Goal: Task Accomplishment & Management: Manage account settings

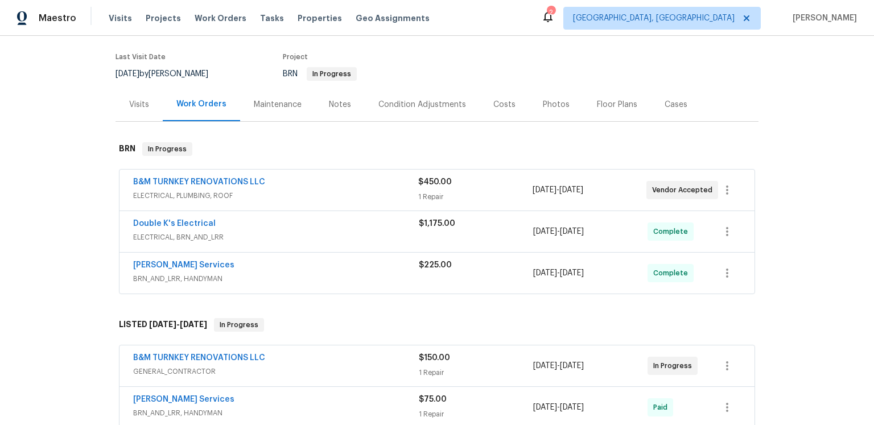
scroll to position [106, 0]
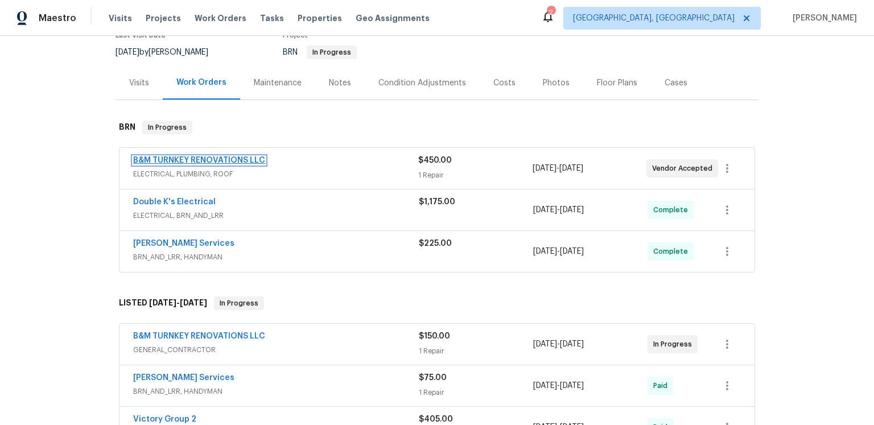
click at [265, 164] on link "B&M TURNKEY RENOVATIONS LLC" at bounding box center [199, 160] width 132 height 8
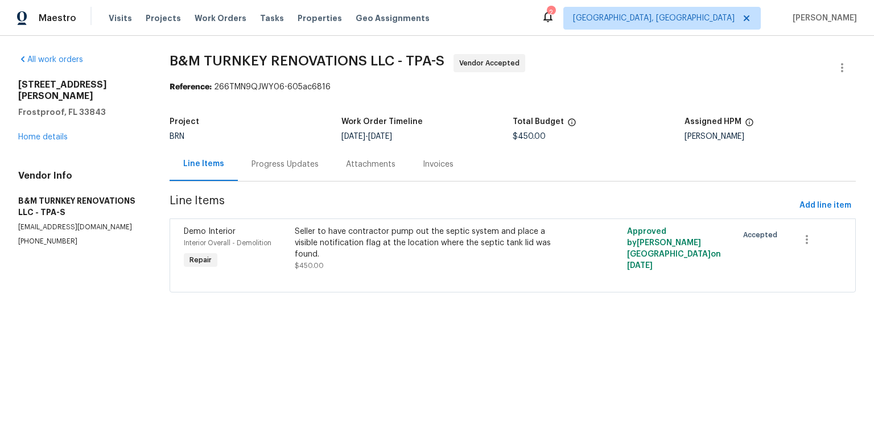
click at [318, 170] on div "Progress Updates" at bounding box center [284, 164] width 67 height 11
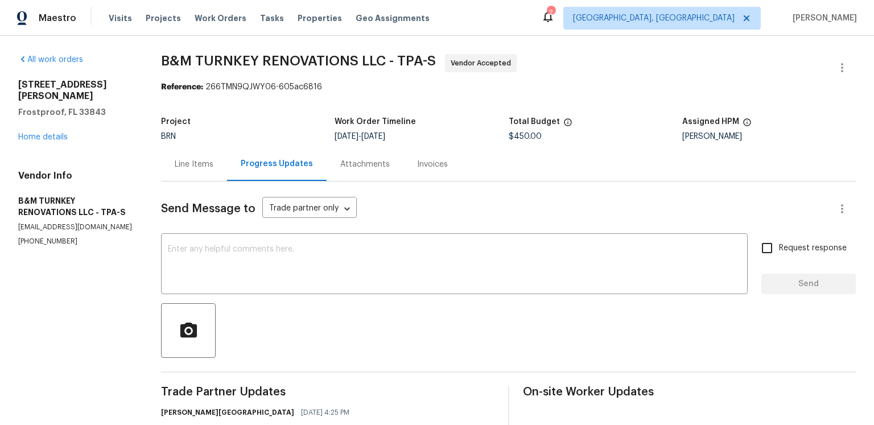
scroll to position [143, 0]
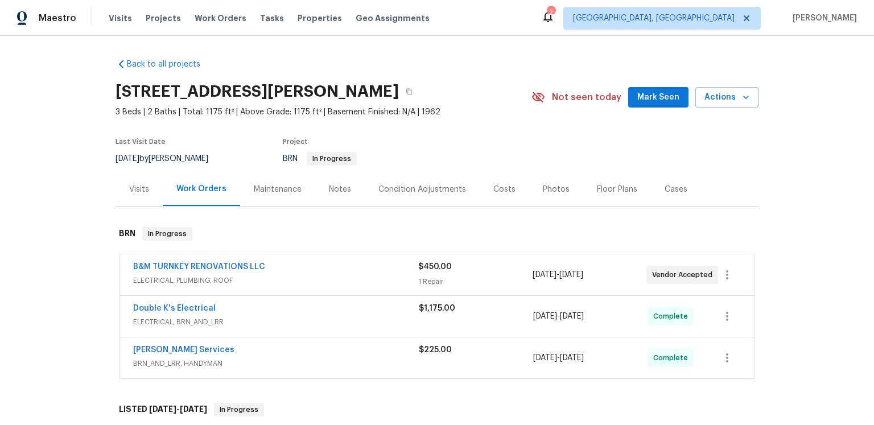
scroll to position [114, 0]
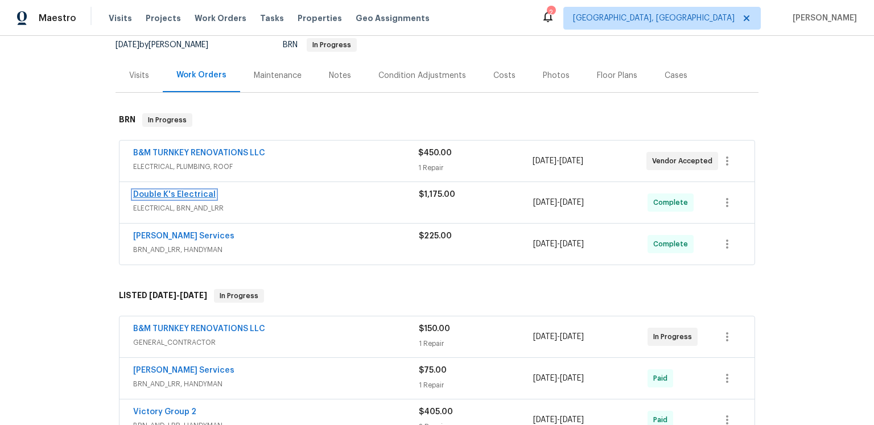
click at [216, 198] on link "Double K's Electrical" at bounding box center [174, 195] width 82 height 8
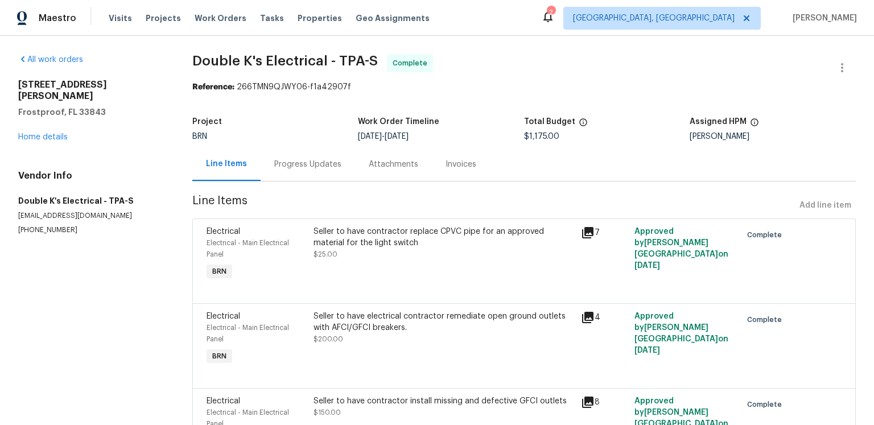
click at [582, 238] on icon at bounding box center [587, 232] width 11 height 11
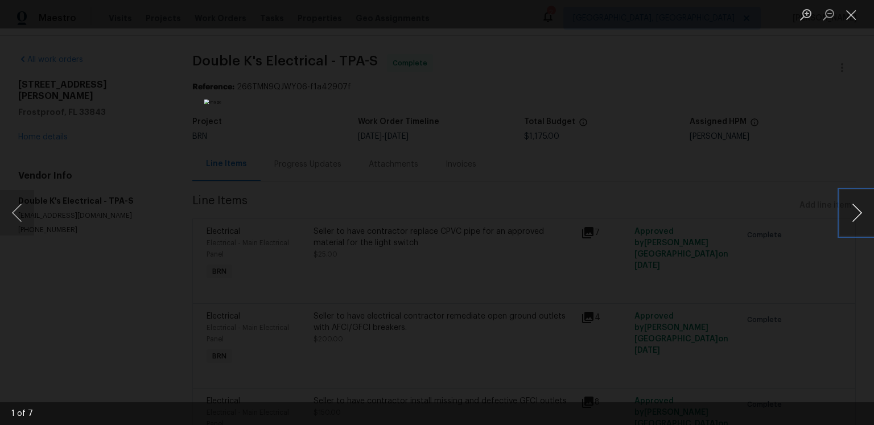
click at [846, 217] on button "Next image" at bounding box center [856, 212] width 34 height 45
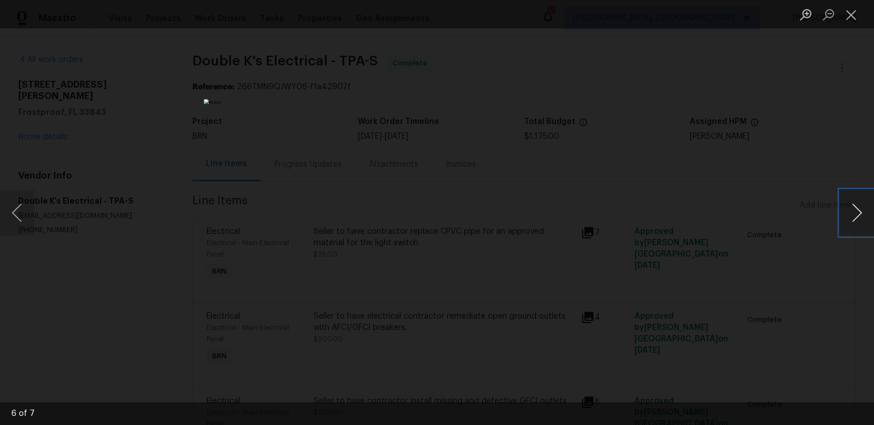
click at [846, 217] on button "Next image" at bounding box center [856, 212] width 34 height 45
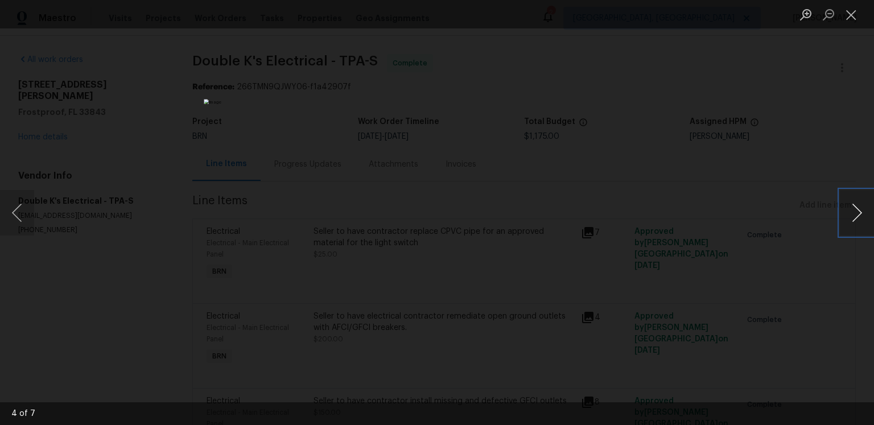
click at [854, 213] on button "Next image" at bounding box center [856, 212] width 34 height 45
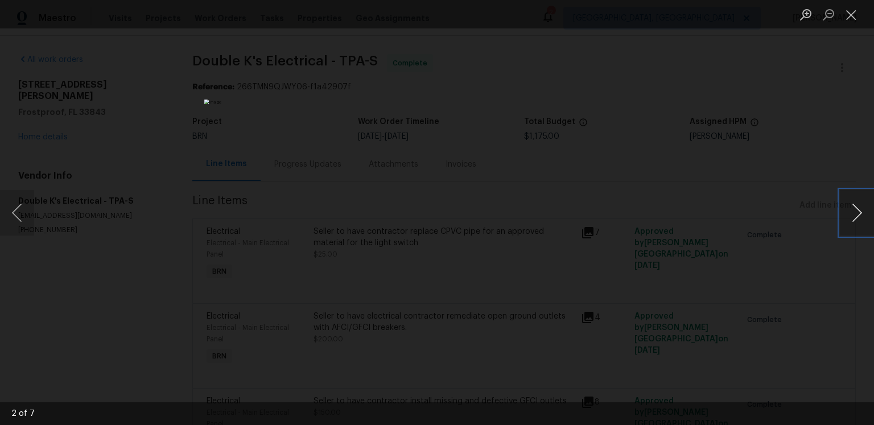
click at [854, 213] on button "Next image" at bounding box center [856, 212] width 34 height 45
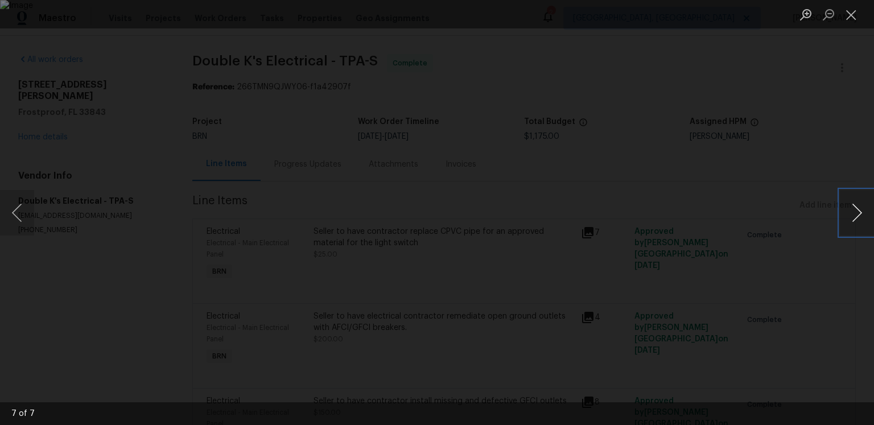
click at [854, 213] on button "Next image" at bounding box center [856, 212] width 34 height 45
click at [845, 215] on button "Next image" at bounding box center [856, 212] width 34 height 45
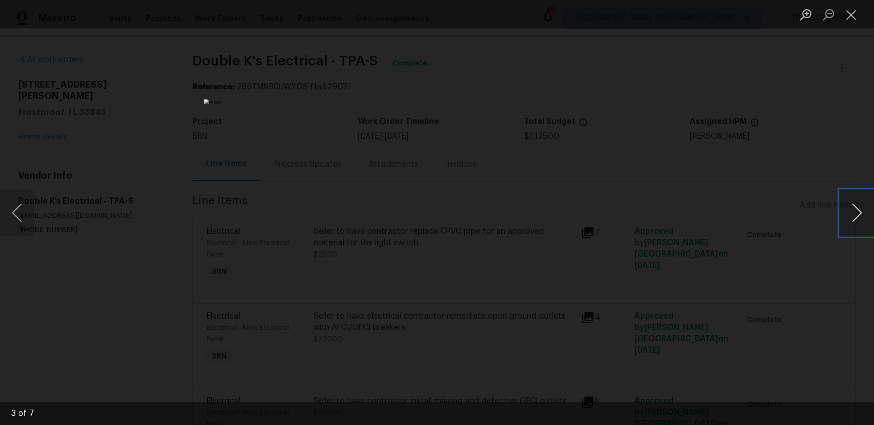
click at [864, 215] on button "Next image" at bounding box center [856, 212] width 34 height 45
click at [833, 222] on div "Lightbox" at bounding box center [437, 212] width 874 height 425
click at [845, 218] on button "Next image" at bounding box center [856, 212] width 34 height 45
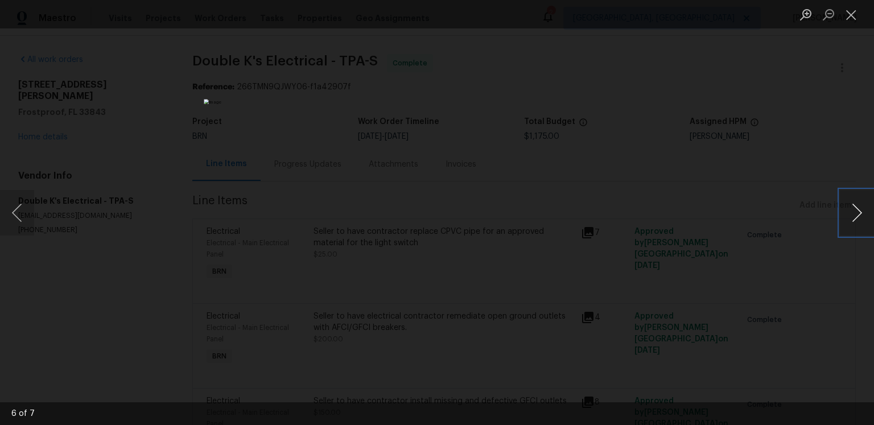
click at [845, 218] on button "Next image" at bounding box center [856, 212] width 34 height 45
click at [858, 17] on button "Close lightbox" at bounding box center [850, 15] width 23 height 20
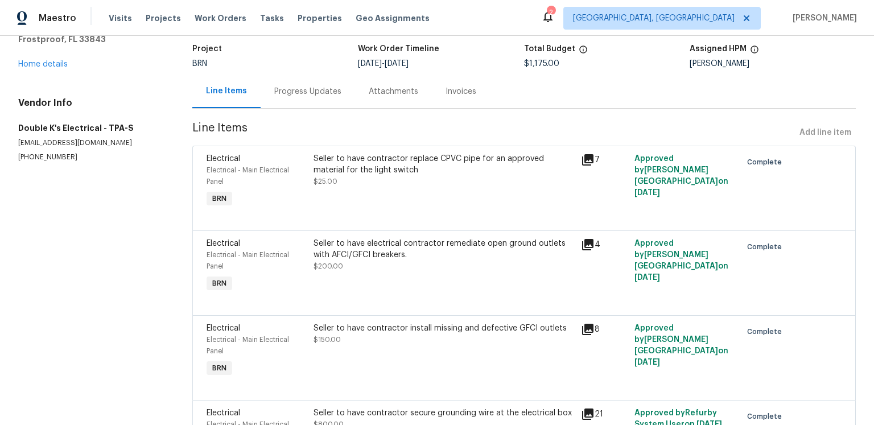
scroll to position [135, 0]
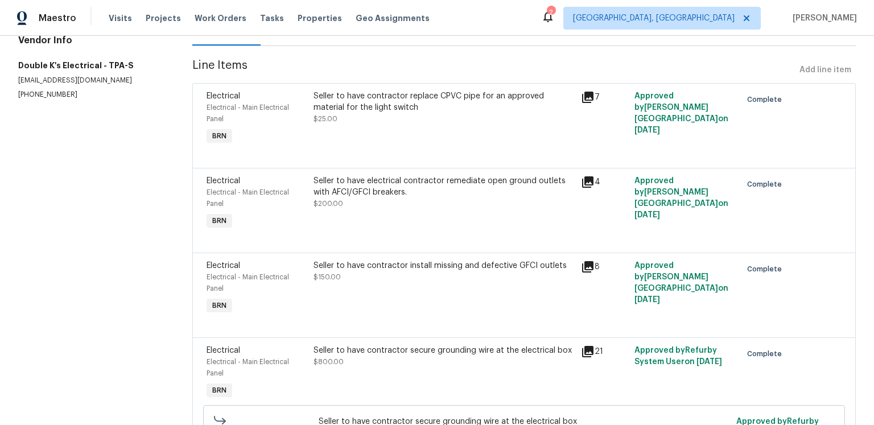
click at [586, 188] on icon at bounding box center [587, 181] width 11 height 11
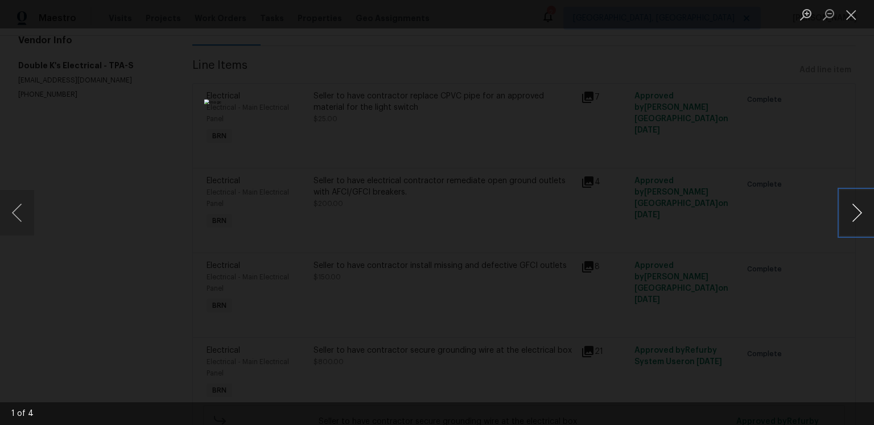
click at [851, 212] on button "Next image" at bounding box center [856, 212] width 34 height 45
click at [850, 217] on button "Next image" at bounding box center [856, 212] width 34 height 45
click at [864, 210] on button "Next image" at bounding box center [856, 212] width 34 height 45
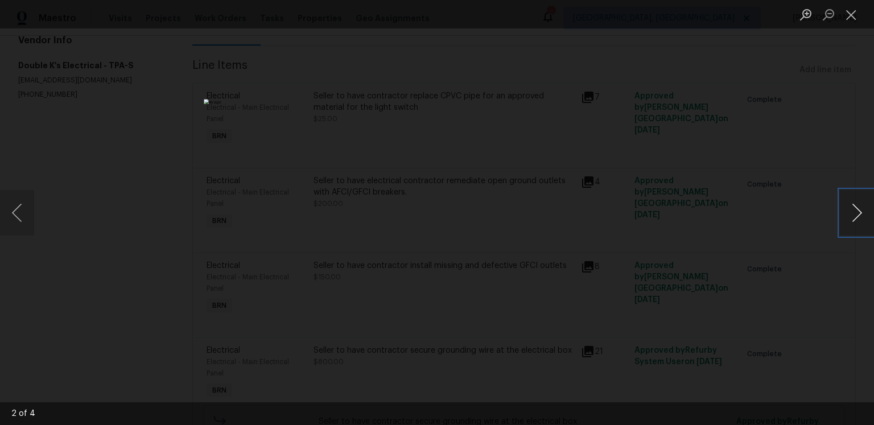
click at [864, 210] on button "Next image" at bounding box center [856, 212] width 34 height 45
click at [854, 18] on button "Close lightbox" at bounding box center [850, 15] width 23 height 20
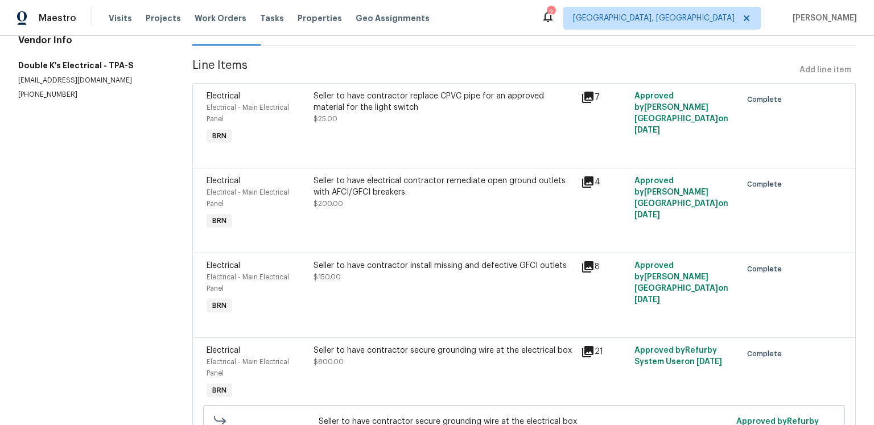
scroll to position [210, 0]
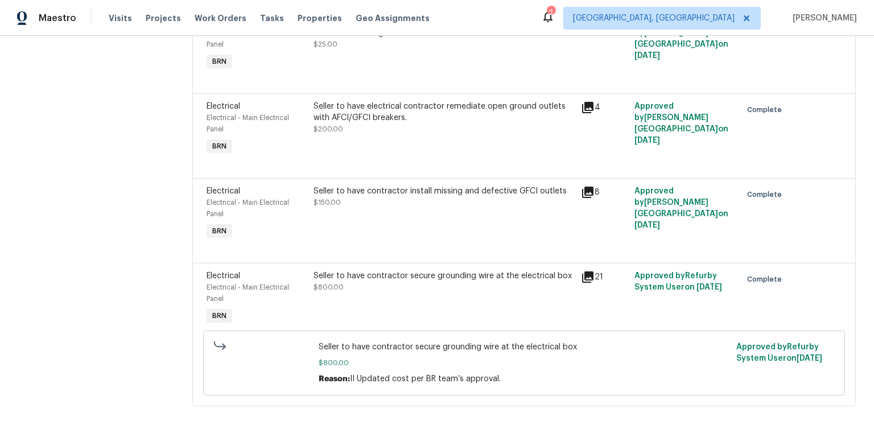
click at [587, 199] on icon at bounding box center [588, 192] width 14 height 14
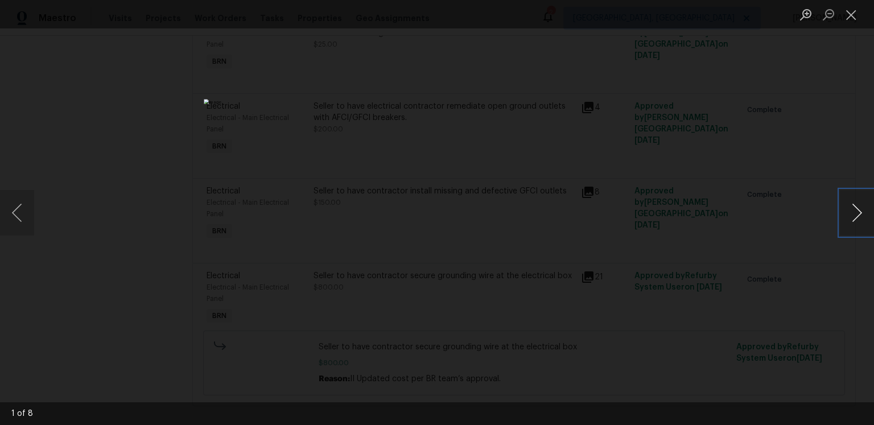
click at [846, 223] on button "Next image" at bounding box center [856, 212] width 34 height 45
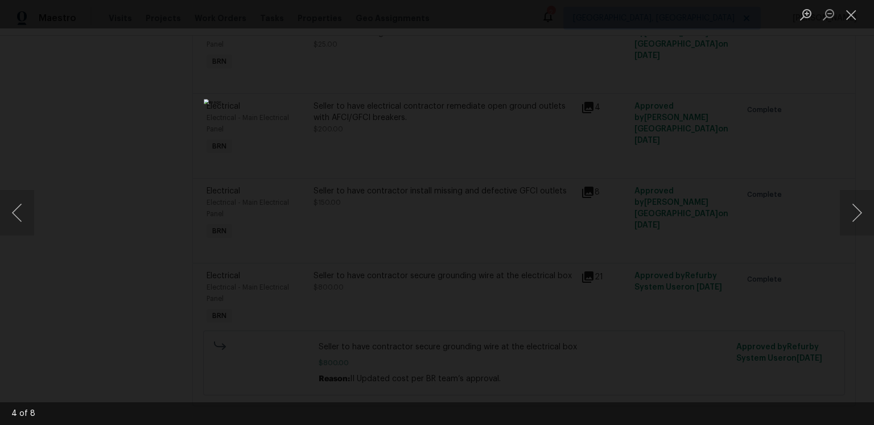
click at [839, 227] on div "Lightbox" at bounding box center [437, 212] width 874 height 425
click at [843, 227] on button "Next image" at bounding box center [856, 212] width 34 height 45
click at [842, 212] on button "Next image" at bounding box center [856, 212] width 34 height 45
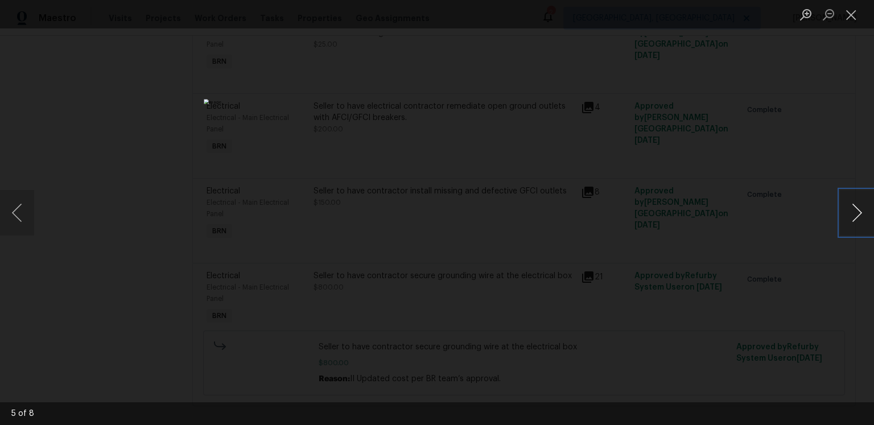
click at [842, 212] on button "Next image" at bounding box center [856, 212] width 34 height 45
click at [842, 209] on button "Next image" at bounding box center [856, 212] width 34 height 45
click at [850, 22] on button "Close lightbox" at bounding box center [850, 15] width 23 height 20
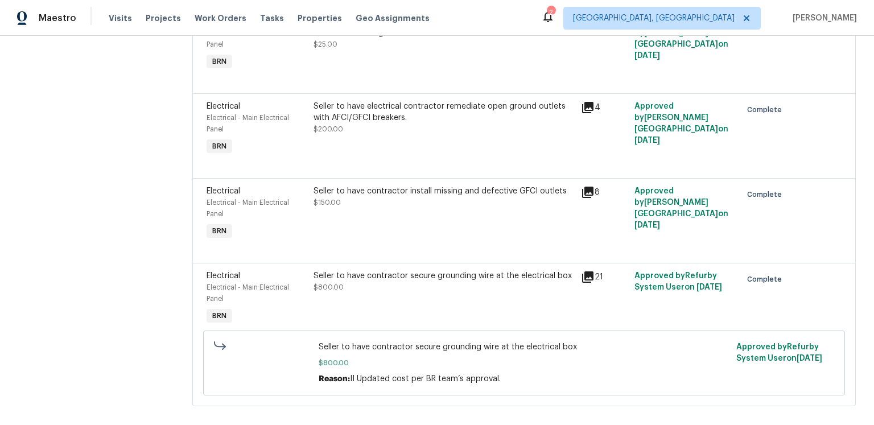
scroll to position [227, 0]
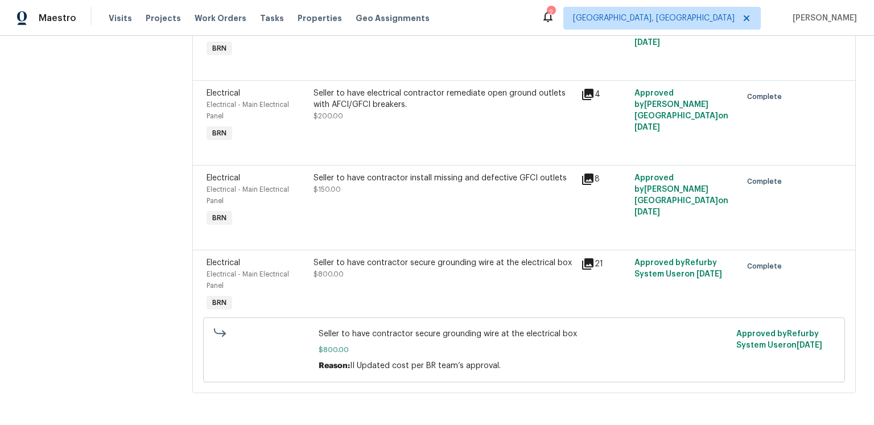
click at [585, 185] on icon at bounding box center [587, 178] width 11 height 11
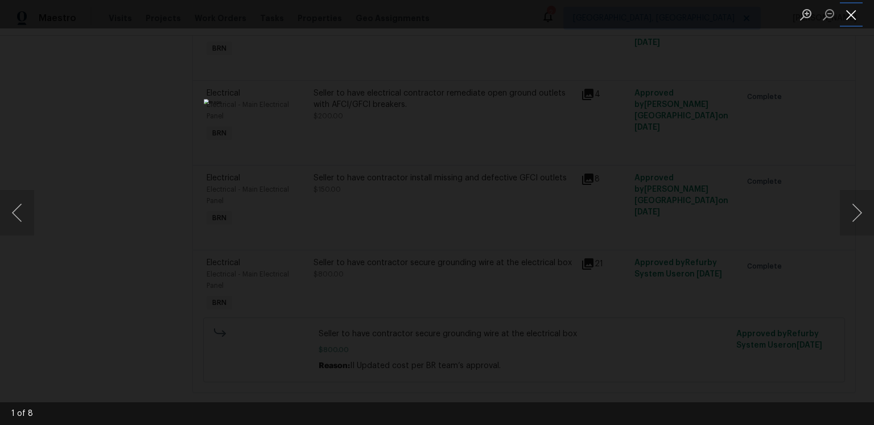
click at [850, 16] on button "Close lightbox" at bounding box center [850, 15] width 23 height 20
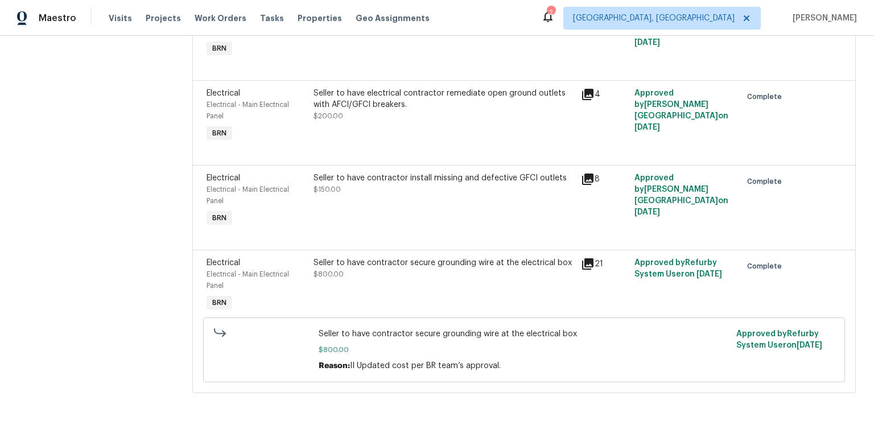
scroll to position [312, 0]
click at [584, 257] on icon at bounding box center [588, 264] width 14 height 14
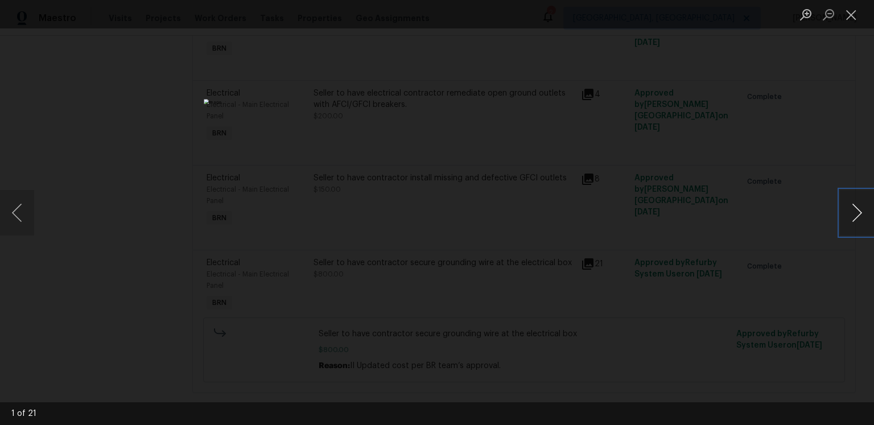
click at [848, 214] on button "Next image" at bounding box center [856, 212] width 34 height 45
click at [851, 216] on button "Next image" at bounding box center [856, 212] width 34 height 45
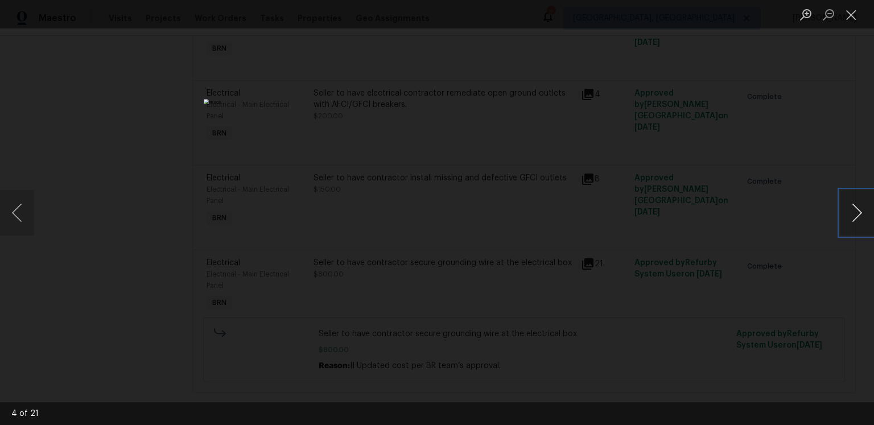
click at [851, 216] on button "Next image" at bounding box center [856, 212] width 34 height 45
click at [857, 224] on button "Next image" at bounding box center [856, 212] width 34 height 45
click at [852, 222] on button "Next image" at bounding box center [856, 212] width 34 height 45
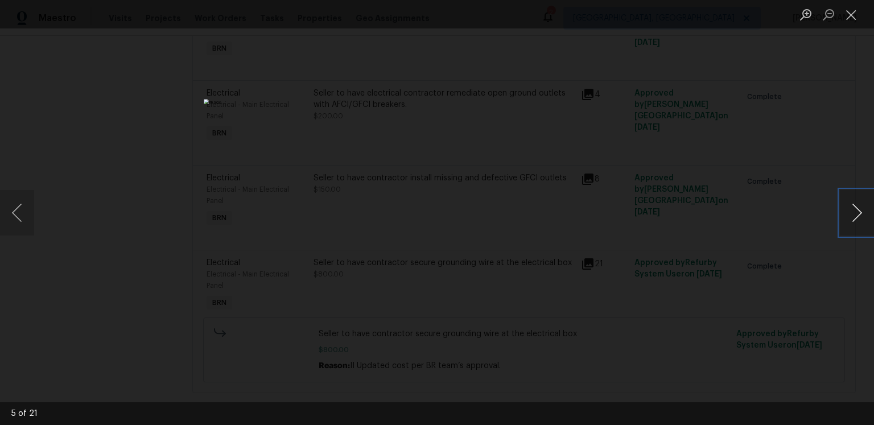
click at [852, 222] on button "Next image" at bounding box center [856, 212] width 34 height 45
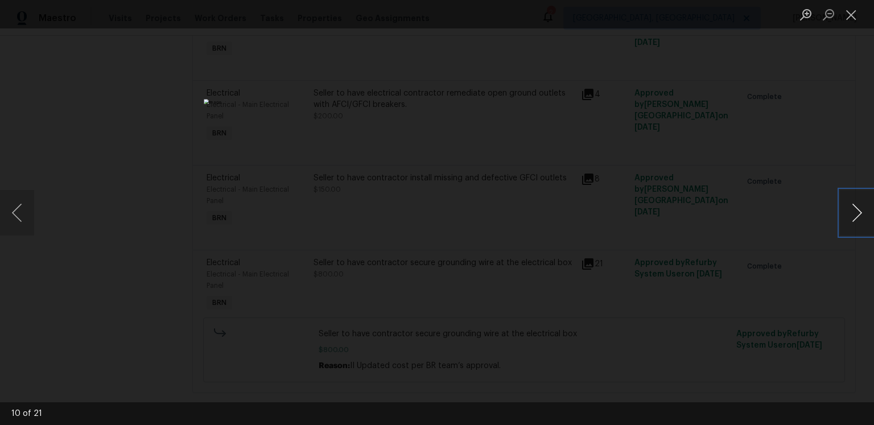
click at [852, 222] on button "Next image" at bounding box center [856, 212] width 34 height 45
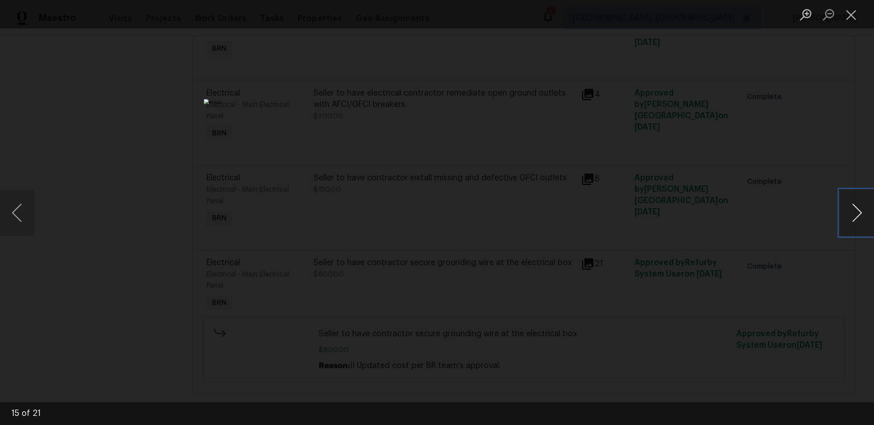
click at [852, 222] on button "Next image" at bounding box center [856, 212] width 34 height 45
click at [852, 21] on button "Close lightbox" at bounding box center [850, 15] width 23 height 20
